Goal: Transaction & Acquisition: Purchase product/service

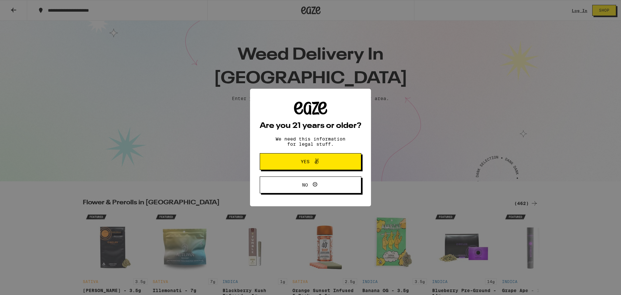
click at [285, 158] on button "Yes" at bounding box center [311, 161] width 102 height 17
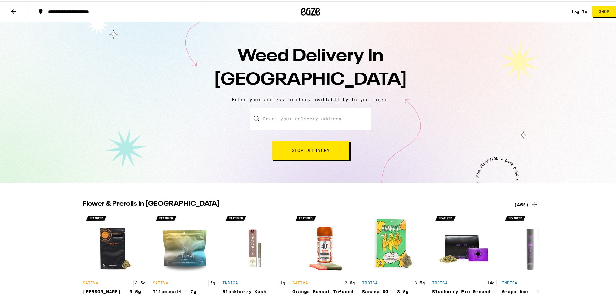
click at [572, 9] on link "Log In" at bounding box center [580, 10] width 16 height 4
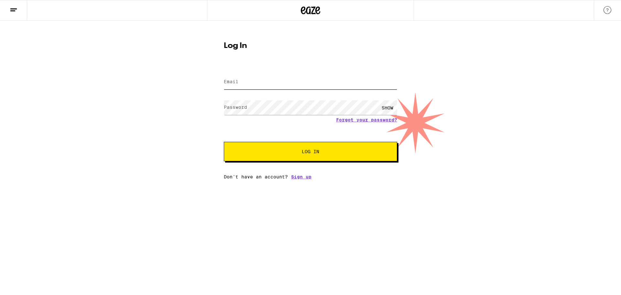
type input "lacebalg@gmail.com"
click at [324, 152] on span "Log In" at bounding box center [310, 151] width 121 height 5
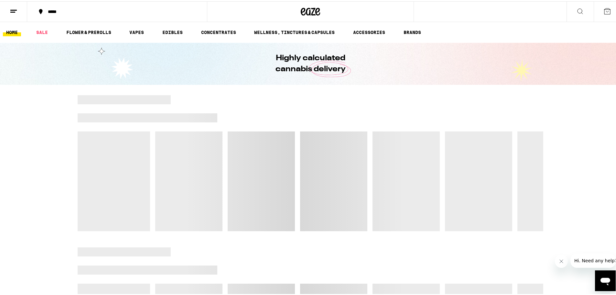
click at [50, 8] on div "*****" at bounding box center [120, 10] width 151 height 5
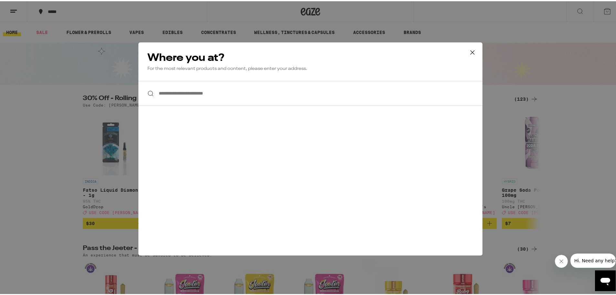
click at [472, 51] on icon at bounding box center [473, 51] width 10 height 10
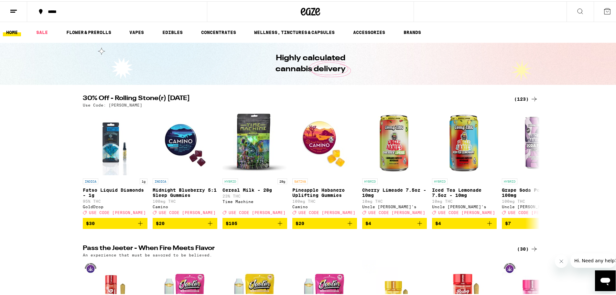
click at [13, 9] on line at bounding box center [13, 9] width 6 height 0
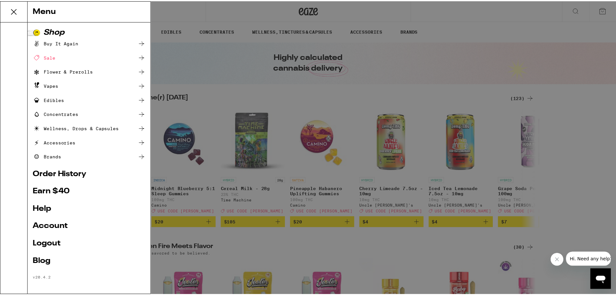
scroll to position [3, 0]
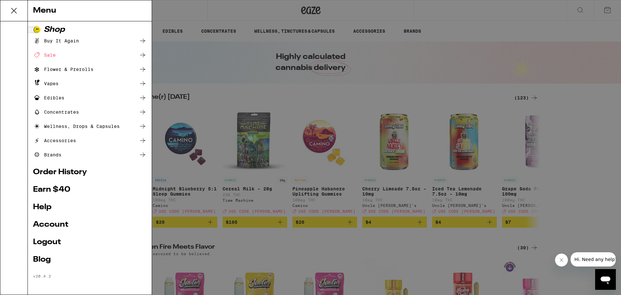
click at [68, 170] on link "Order History" at bounding box center [90, 172] width 114 height 8
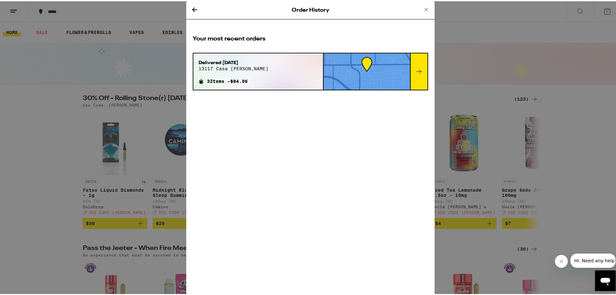
click at [419, 73] on icon at bounding box center [419, 70] width 8 height 8
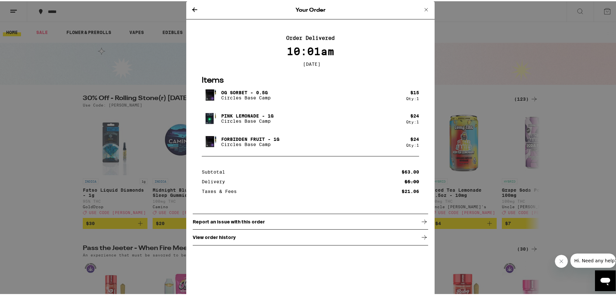
click at [193, 7] on icon at bounding box center [195, 9] width 8 height 8
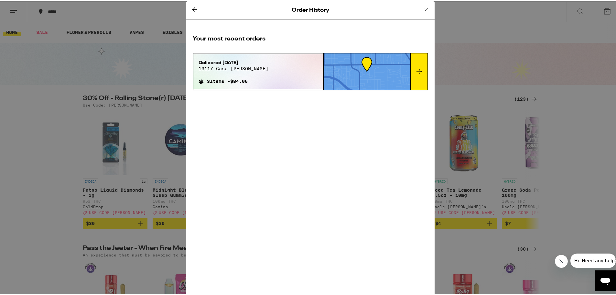
click at [425, 9] on icon at bounding box center [426, 9] width 8 height 8
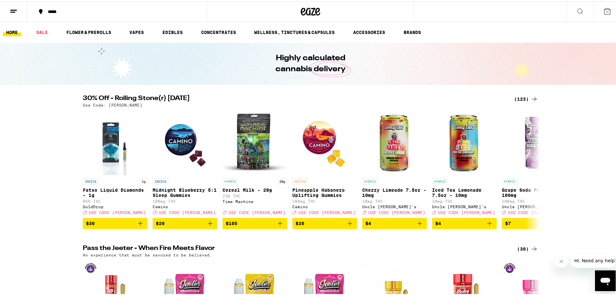
click at [528, 97] on div "(123)" at bounding box center [526, 98] width 24 height 8
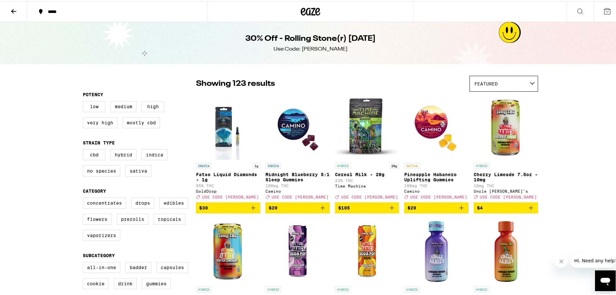
click at [15, 12] on icon at bounding box center [14, 10] width 8 height 8
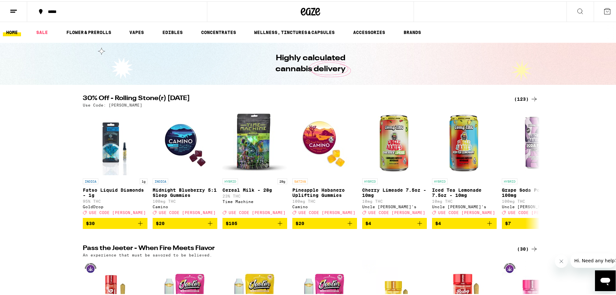
click at [59, 13] on div "*****" at bounding box center [120, 10] width 151 height 5
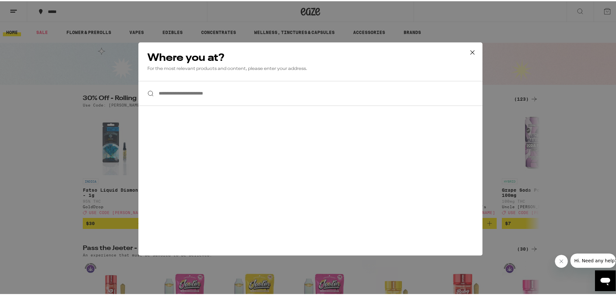
click at [43, 12] on div "**********" at bounding box center [310, 147] width 621 height 295
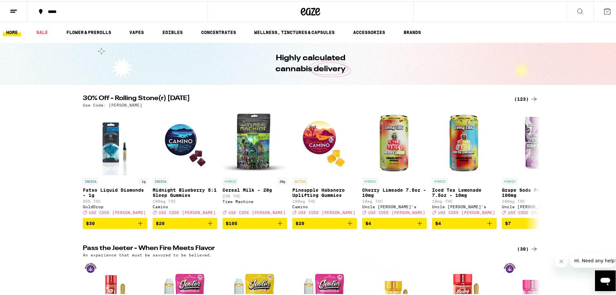
click at [43, 12] on icon at bounding box center [41, 10] width 8 height 8
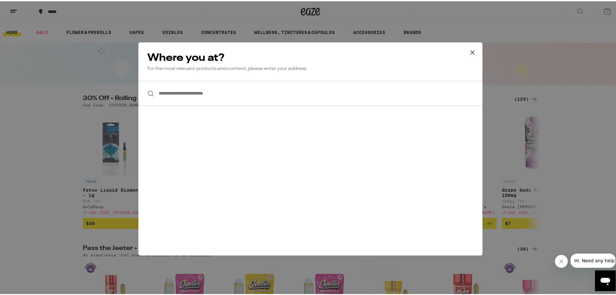
click at [473, 52] on icon at bounding box center [473, 51] width 10 height 10
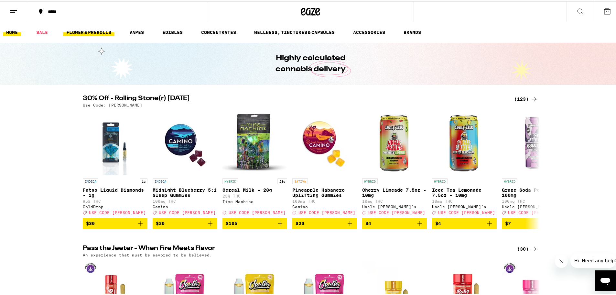
click at [94, 35] on link "FLOWER & PREROLLS" at bounding box center [88, 31] width 51 height 8
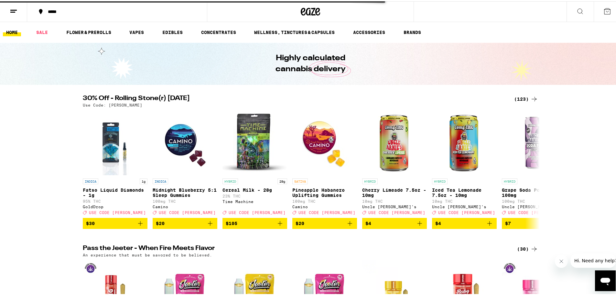
click at [18, 12] on button at bounding box center [13, 10] width 27 height 20
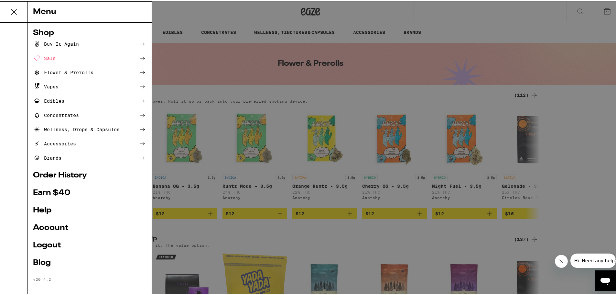
scroll to position [3, 0]
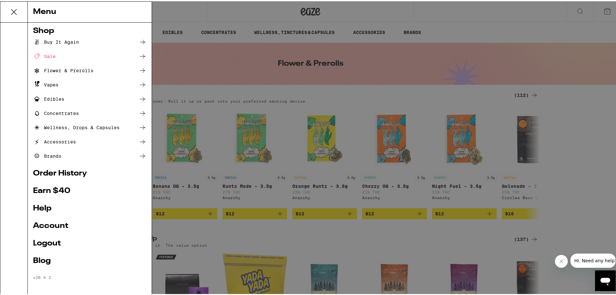
click at [57, 227] on link "Account" at bounding box center [90, 225] width 114 height 8
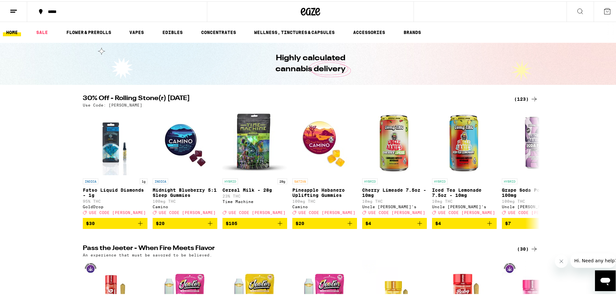
click at [15, 14] on button at bounding box center [13, 10] width 27 height 20
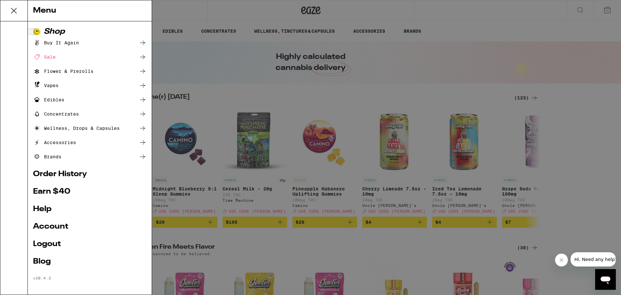
click at [49, 213] on link "Help" at bounding box center [90, 209] width 114 height 8
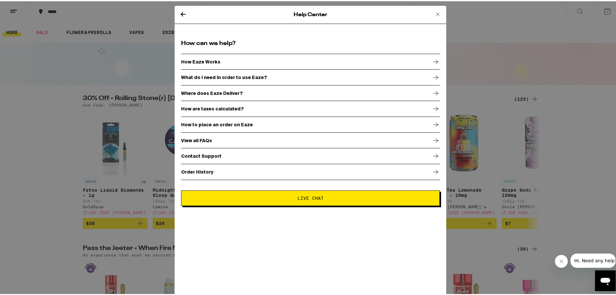
click at [218, 63] on div "How Eaze Works" at bounding box center [310, 60] width 259 height 16
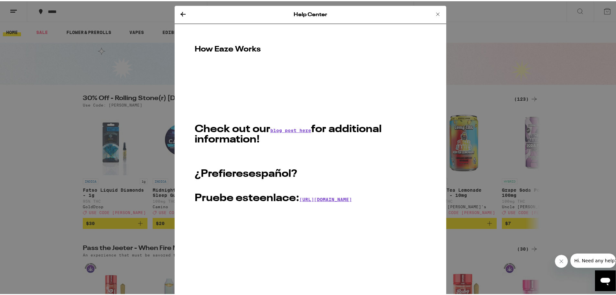
click at [180, 15] on icon at bounding box center [183, 13] width 8 height 8
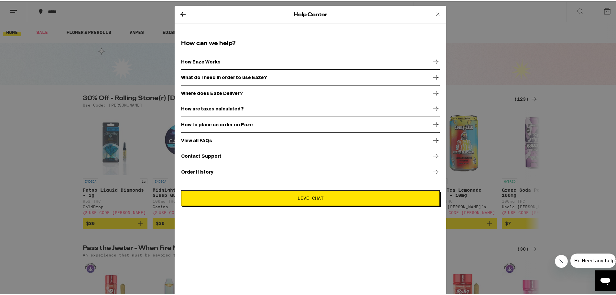
click at [265, 94] on div "Where does Eaze Deliver?" at bounding box center [310, 92] width 259 height 16
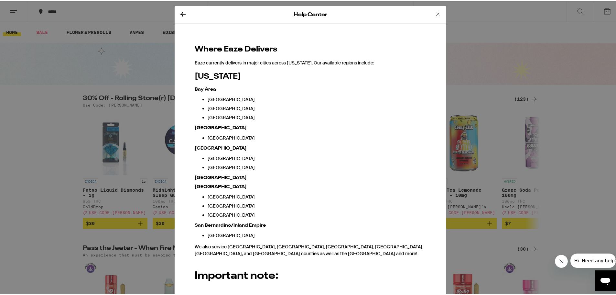
click at [179, 16] on icon at bounding box center [183, 13] width 8 height 8
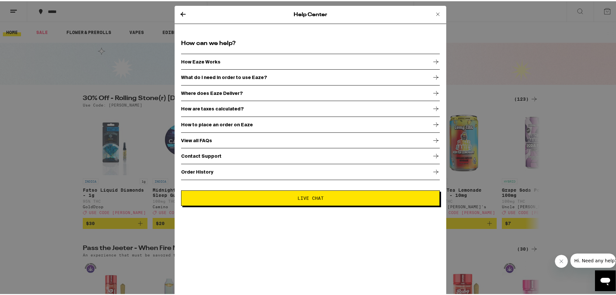
click at [255, 95] on div "Where does Eaze Deliver?" at bounding box center [310, 92] width 259 height 16
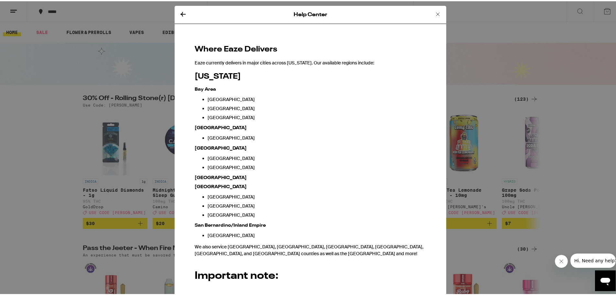
click at [436, 14] on icon at bounding box center [437, 12] width 3 height 3
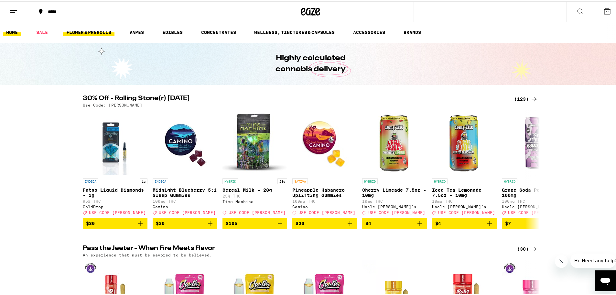
click at [80, 31] on link "FLOWER & PREROLLS" at bounding box center [88, 31] width 51 height 8
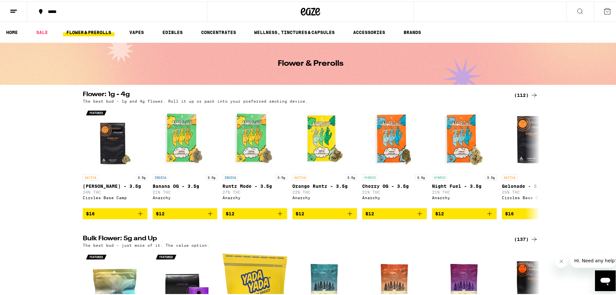
click at [43, 7] on icon at bounding box center [41, 10] width 8 height 8
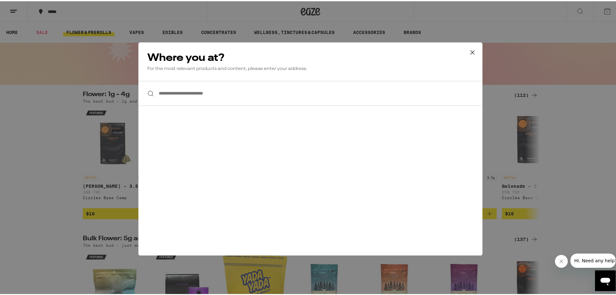
click at [201, 86] on input "**********" at bounding box center [310, 92] width 344 height 25
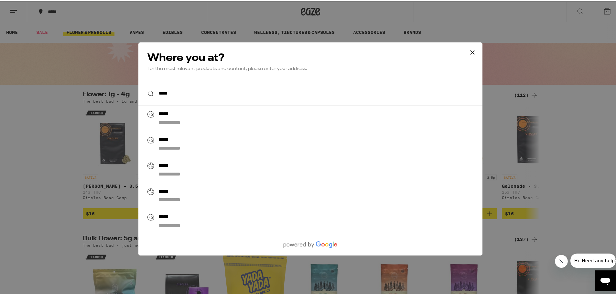
click at [224, 91] on input "*****" at bounding box center [310, 92] width 344 height 25
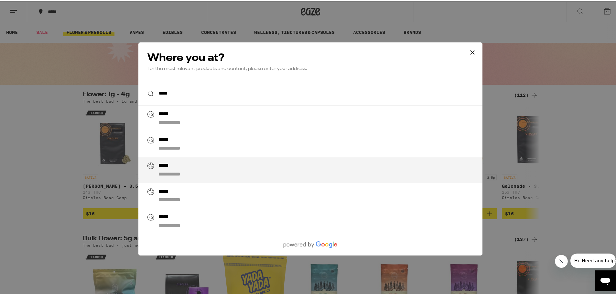
click at [204, 173] on div "**********" at bounding box center [324, 169] width 330 height 16
type input "**********"
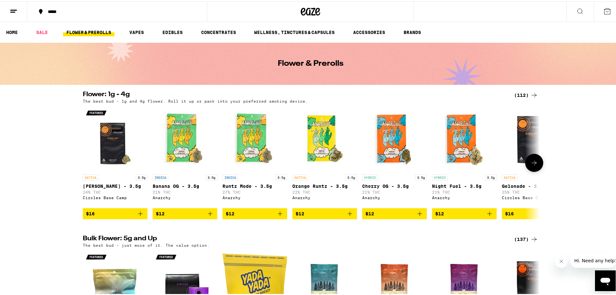
click at [191, 216] on span "$12" at bounding box center [185, 212] width 58 height 8
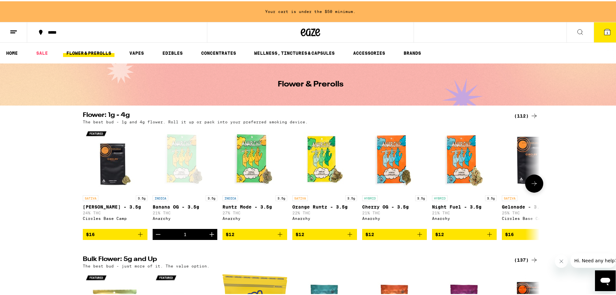
click at [210, 237] on icon "Increment" at bounding box center [212, 233] width 8 height 8
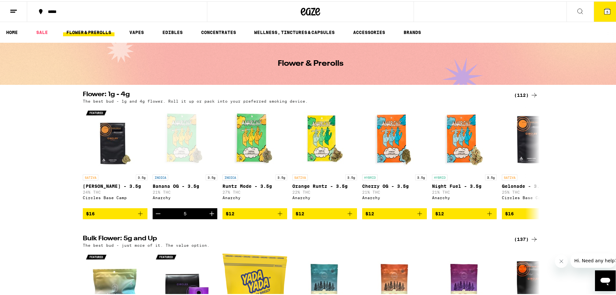
click at [605, 8] on icon at bounding box center [608, 10] width 6 height 6
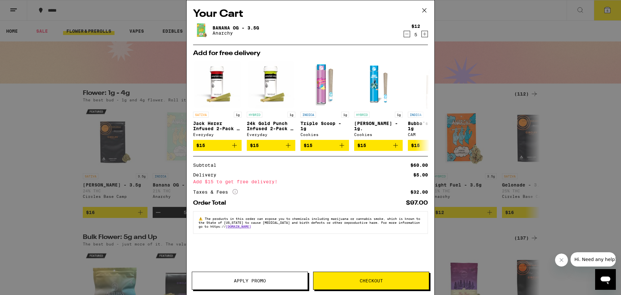
click at [267, 281] on span "Apply Promo" at bounding box center [249, 280] width 115 height 5
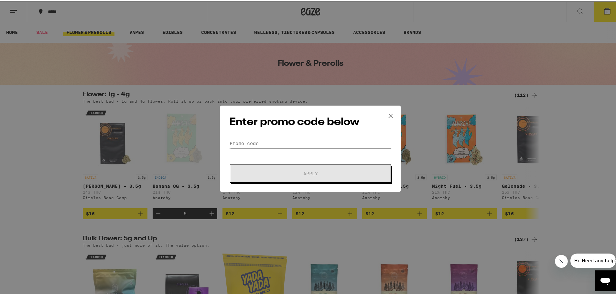
click at [387, 115] on icon at bounding box center [391, 115] width 10 height 10
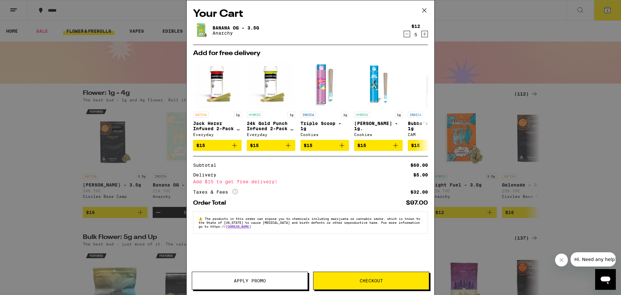
click at [423, 9] on icon at bounding box center [425, 10] width 10 height 10
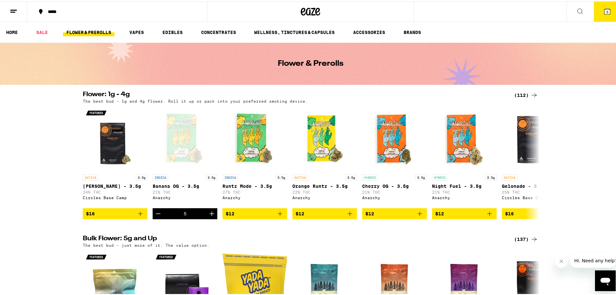
click at [15, 10] on icon at bounding box center [14, 10] width 8 height 8
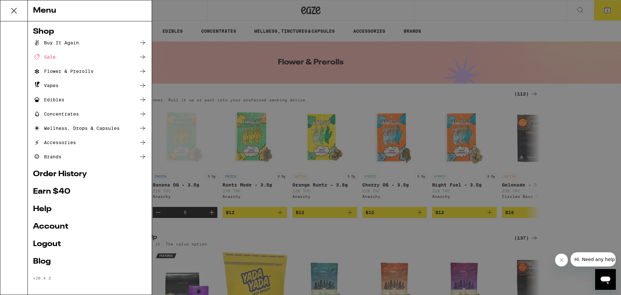
click at [61, 190] on link "Earn $ 40" at bounding box center [90, 192] width 114 height 8
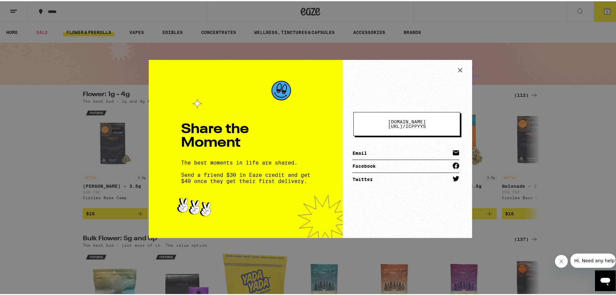
click at [424, 121] on span "[DOMAIN_NAME][URL] / icppyys" at bounding box center [407, 122] width 54 height 9
click at [461, 67] on icon at bounding box center [460, 69] width 10 height 10
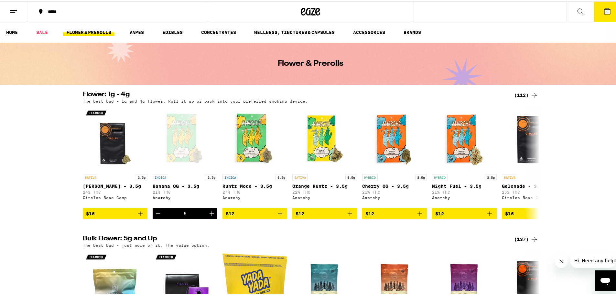
click at [599, 15] on button "5" at bounding box center [607, 10] width 27 height 20
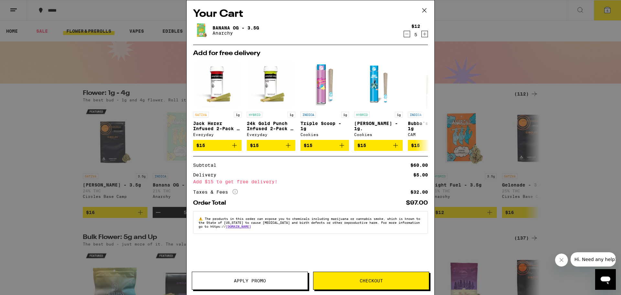
click at [342, 279] on span "Checkout" at bounding box center [370, 280] width 115 height 5
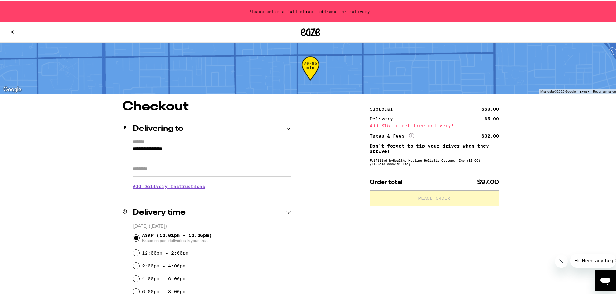
click at [236, 169] on input "Apt/Suite" at bounding box center [212, 168] width 159 height 16
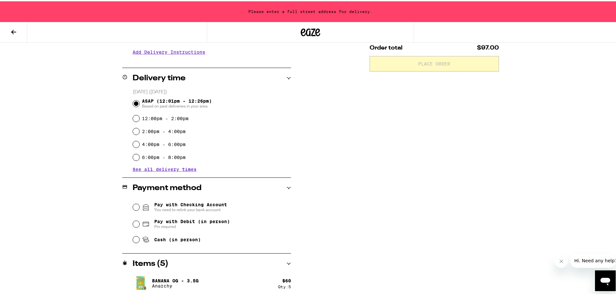
scroll to position [136, 0]
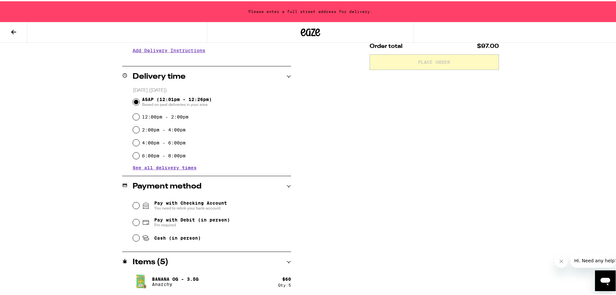
click at [287, 185] on icon at bounding box center [289, 185] width 5 height 5
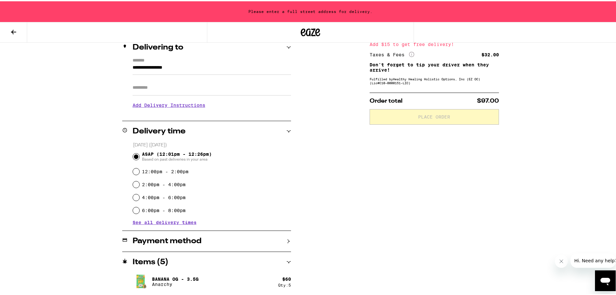
click at [277, 239] on div "Payment method" at bounding box center [206, 240] width 169 height 8
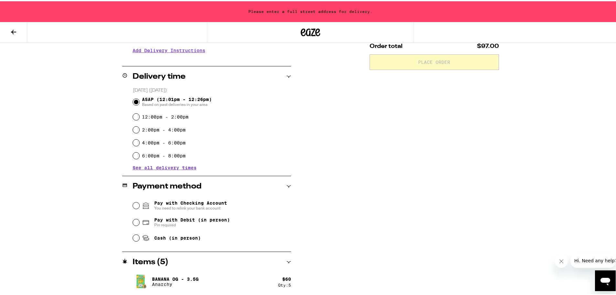
click at [186, 207] on span "You need to relink your bank account" at bounding box center [190, 206] width 73 height 5
click at [139, 207] on input "Pay with Checking Account You need to relink your bank account" at bounding box center [136, 204] width 6 height 6
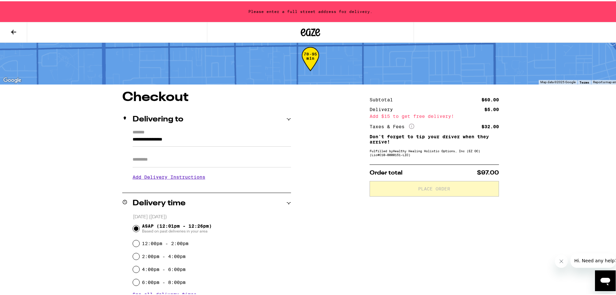
scroll to position [0, 0]
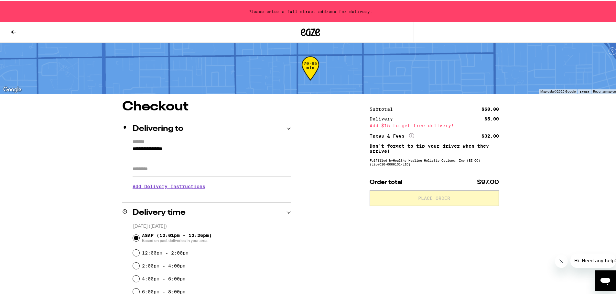
click at [142, 210] on h2 "Delivery time" at bounding box center [159, 211] width 53 height 8
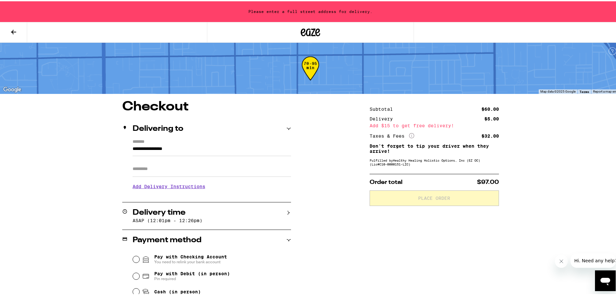
click at [142, 210] on h2 "Delivery time" at bounding box center [159, 211] width 53 height 8
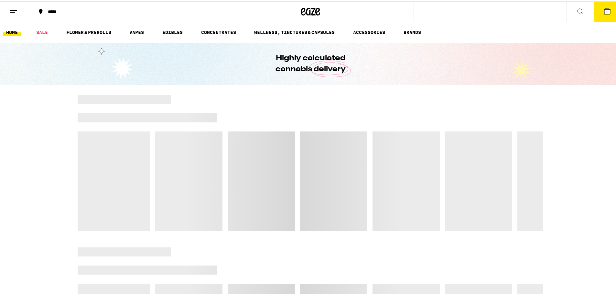
click at [12, 11] on line at bounding box center [12, 11] width 5 height 0
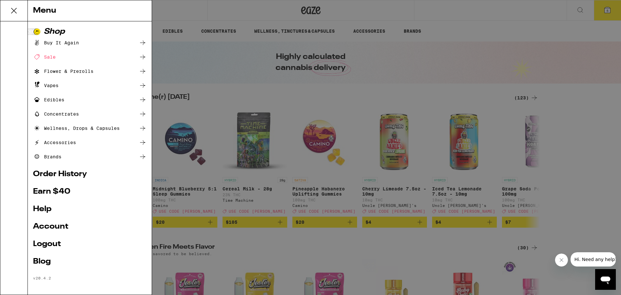
click at [42, 209] on link "Help" at bounding box center [90, 209] width 114 height 8
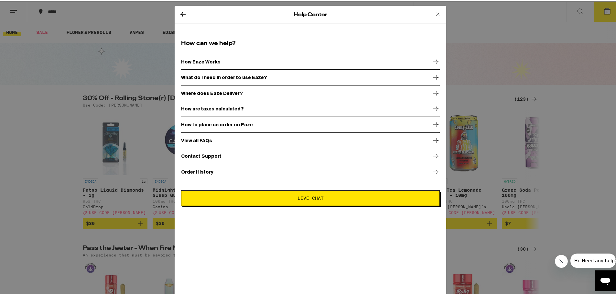
click at [211, 60] on p "How Eaze Works" at bounding box center [200, 60] width 39 height 5
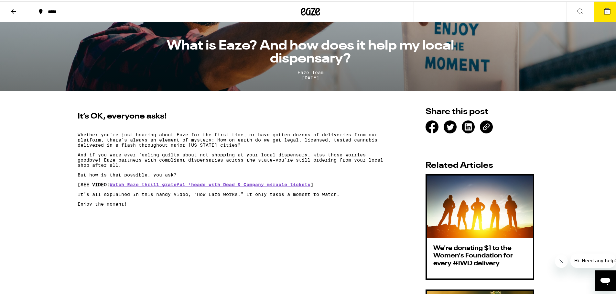
scroll to position [97, 0]
